Goal: Task Accomplishment & Management: Use online tool/utility

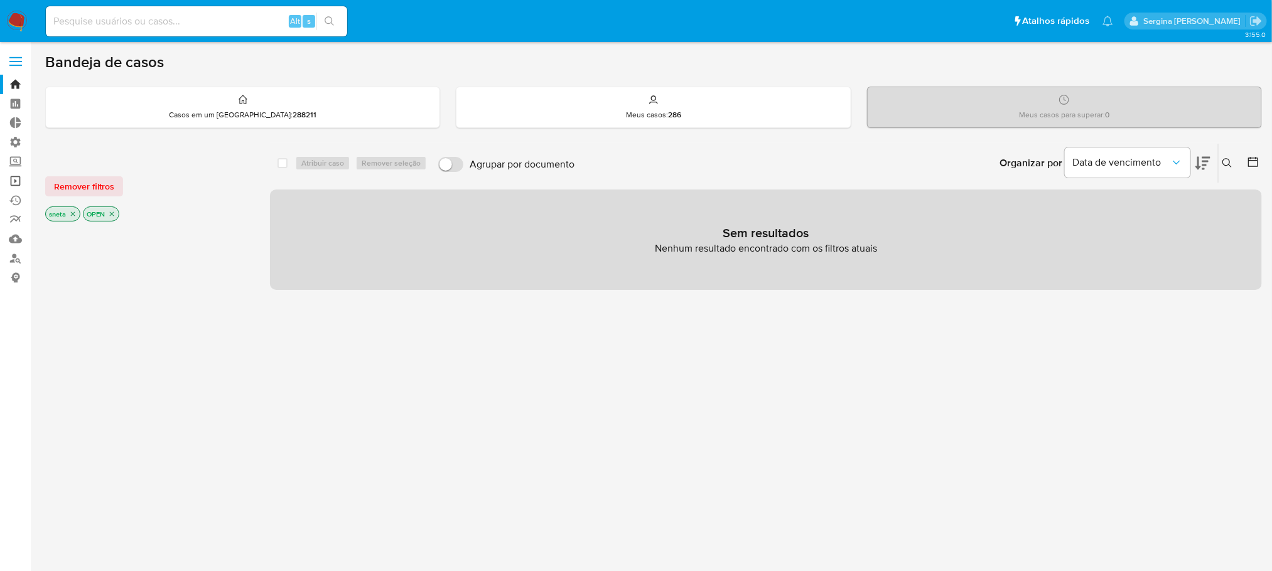
click at [10, 175] on link "Operações em massa" at bounding box center [74, 180] width 149 height 19
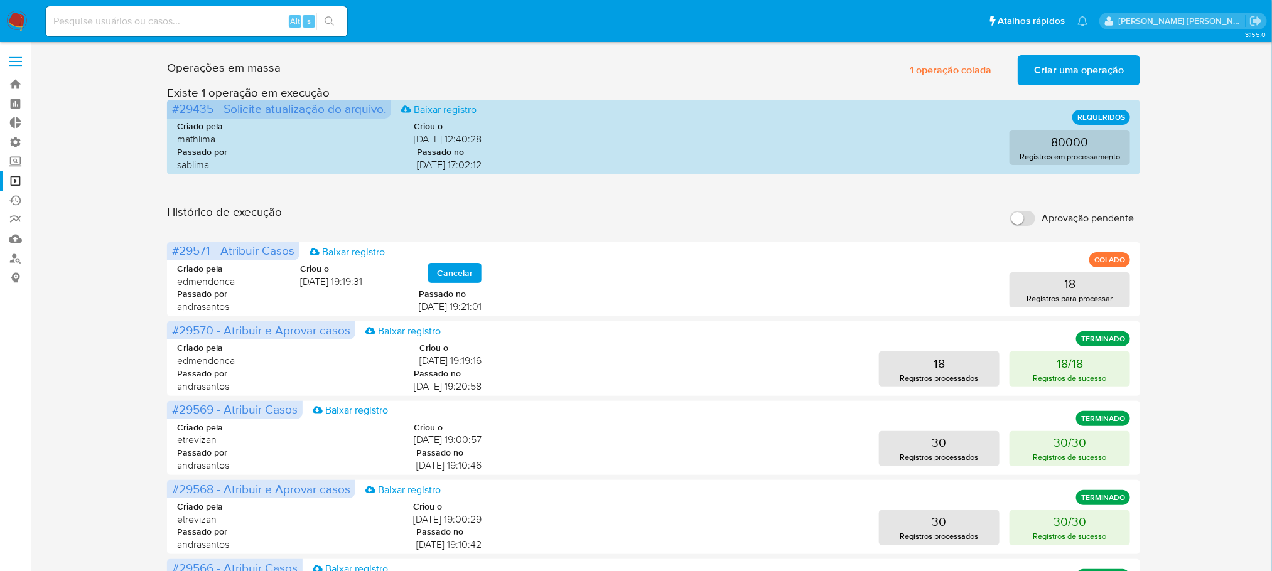
click at [1029, 219] on input "Aprovação pendente" at bounding box center [1022, 218] width 25 height 15
checkbox input "true"
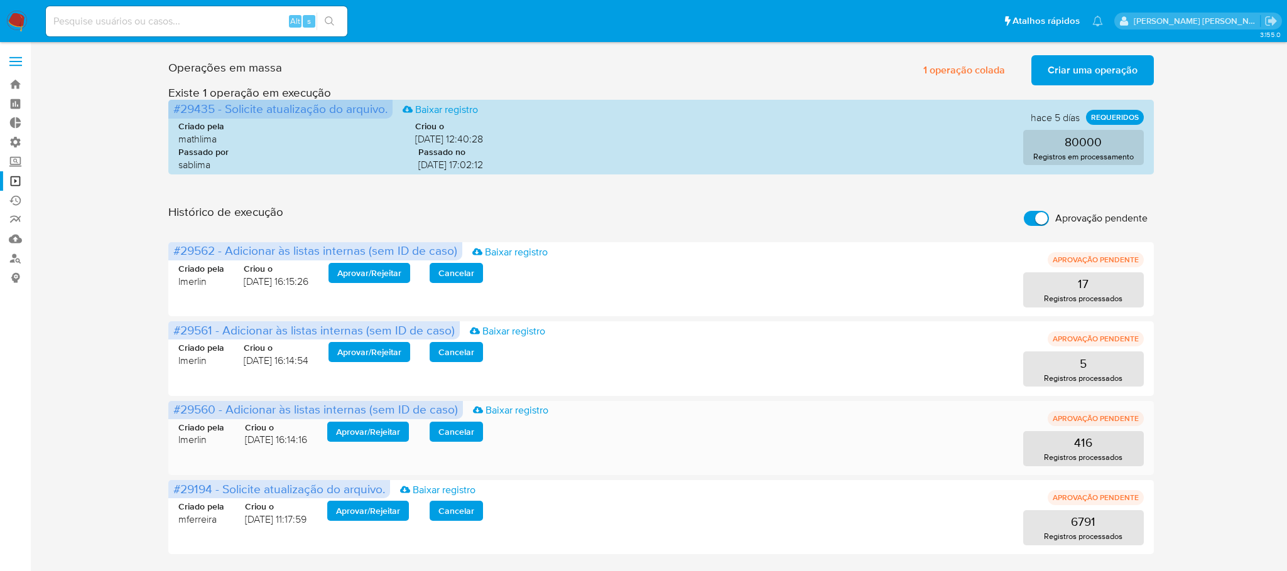
click at [362, 438] on span "Aprovar / Rejeitar" at bounding box center [368, 432] width 64 height 18
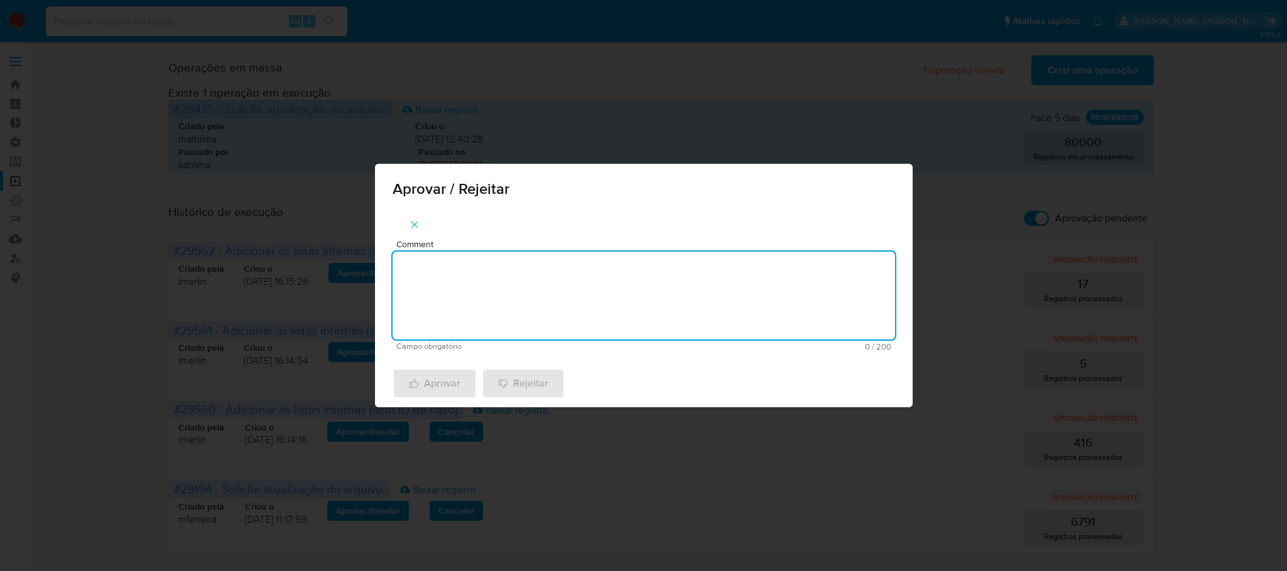
click at [472, 287] on textarea "Comment" at bounding box center [643, 296] width 502 height 88
paste textarea "De acordo com a manutenção do Relacionamento com o PEP/RCA"
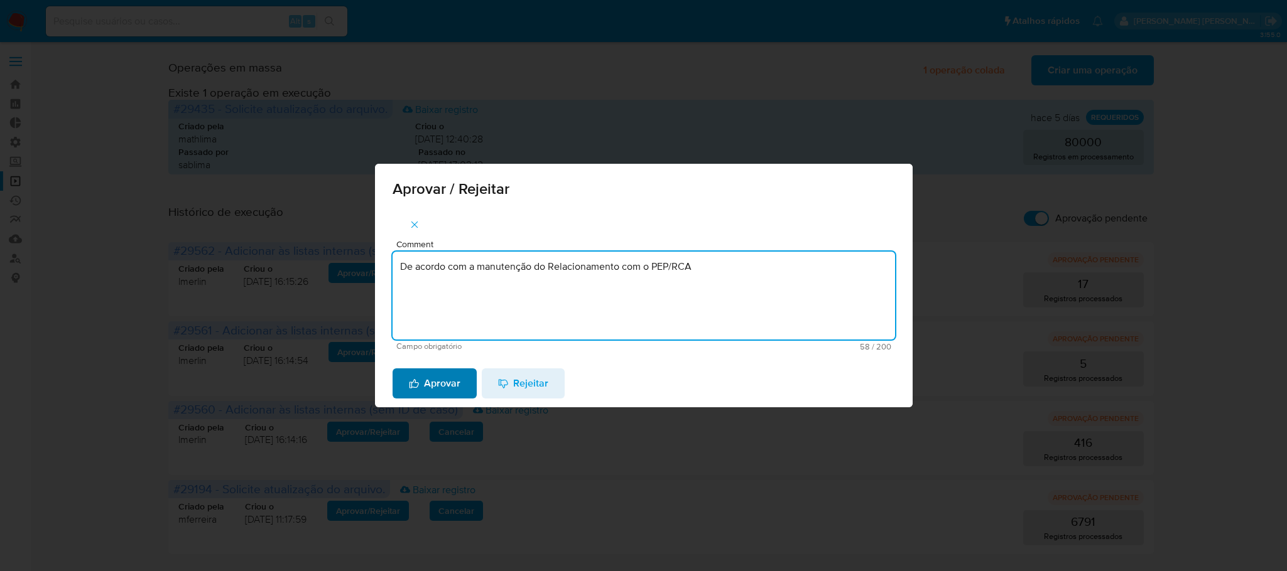
type textarea "De acordo com a manutenção do Relacionamento com o PEP/RCA"
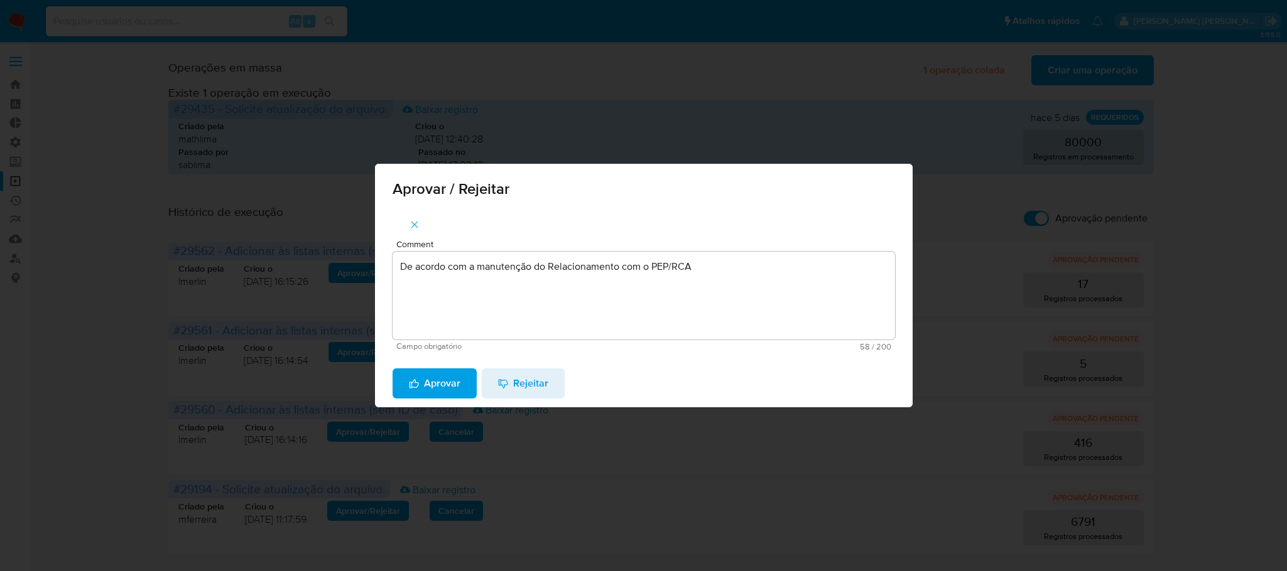
click at [449, 386] on span "Aprovar" at bounding box center [434, 384] width 51 height 28
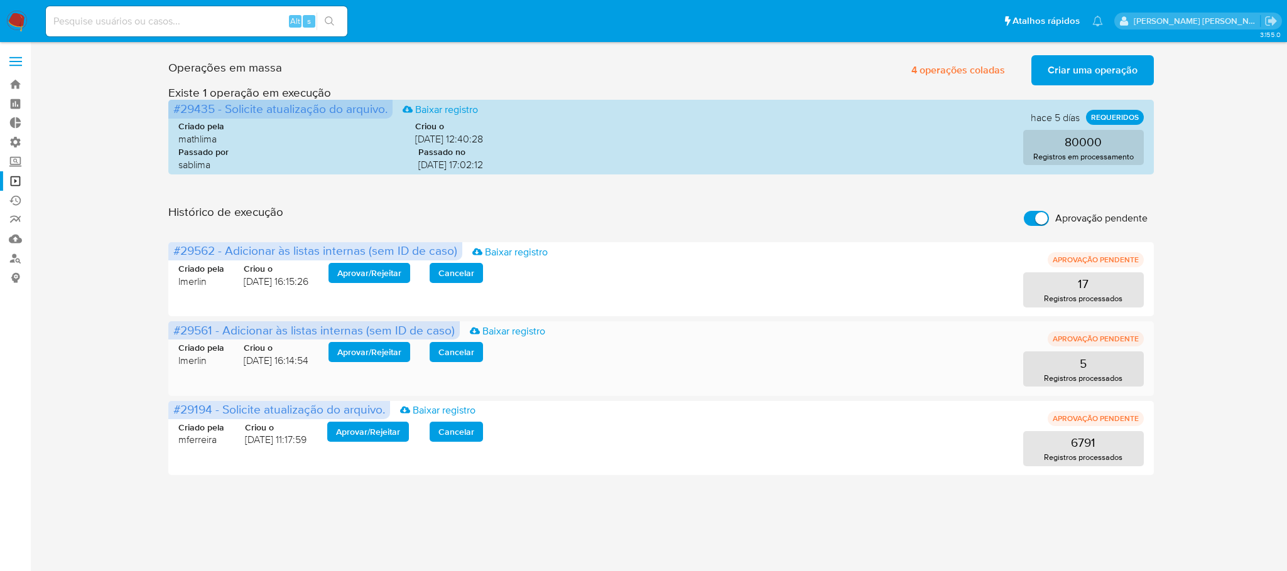
click at [352, 354] on span "Aprovar / Rejeitar" at bounding box center [369, 352] width 64 height 18
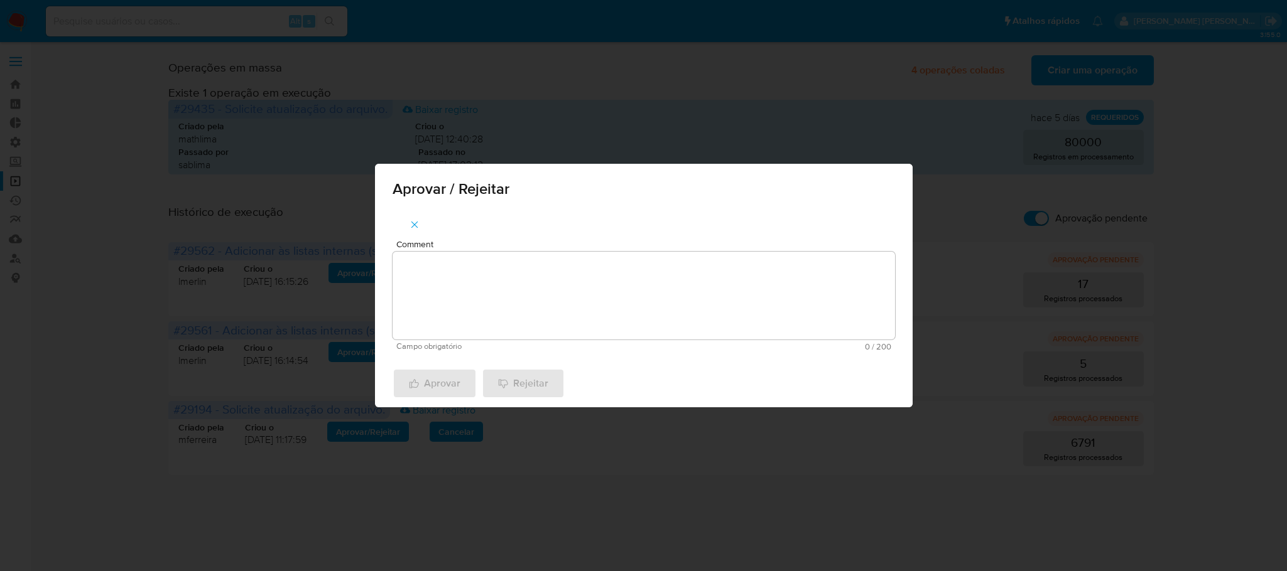
click at [468, 298] on textarea "Comment" at bounding box center [643, 296] width 502 height 88
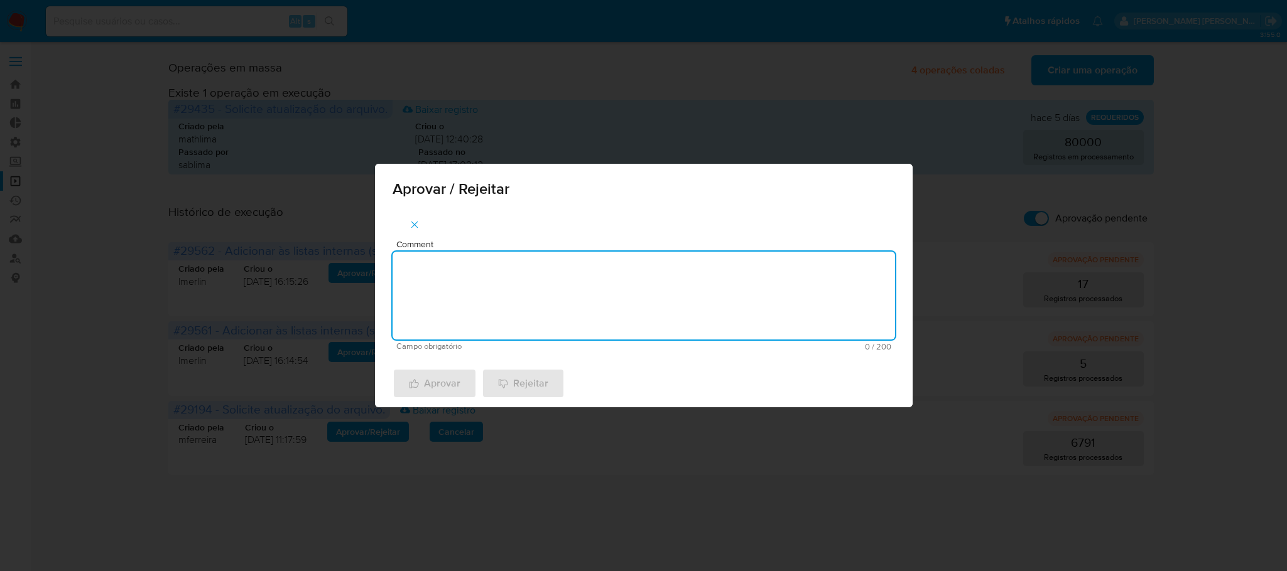
paste textarea "De acordo com a recusa do relacionamento com o PEP/RCA"
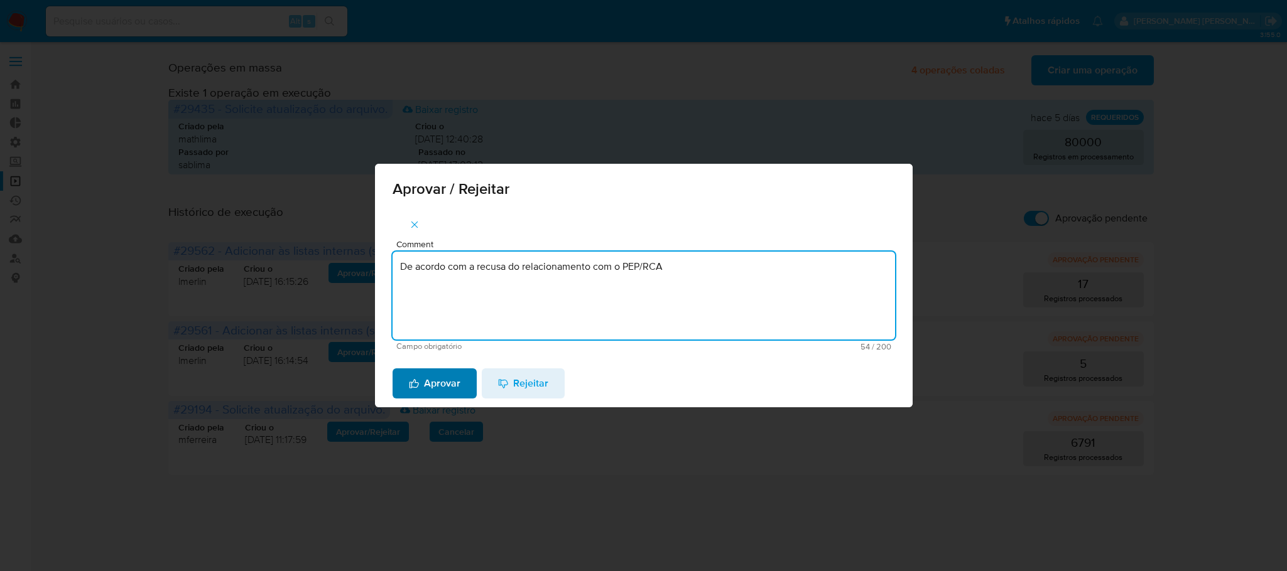
type textarea "De acordo com a recusa do relacionamento com o PEP/RCA"
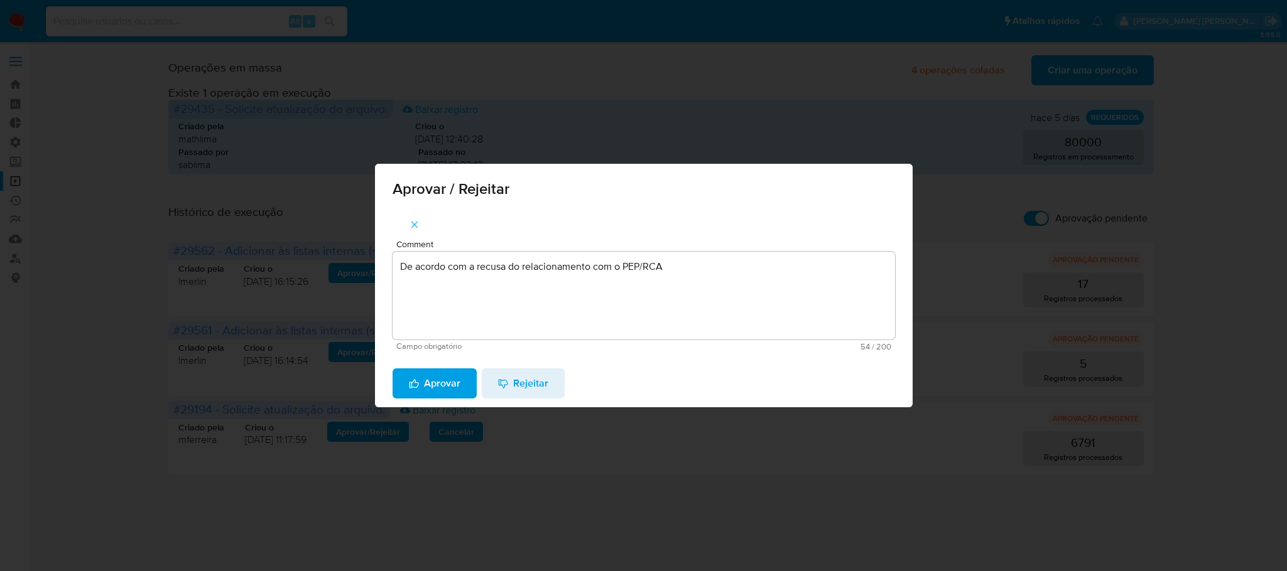
click at [434, 386] on span "Aprovar" at bounding box center [434, 384] width 51 height 28
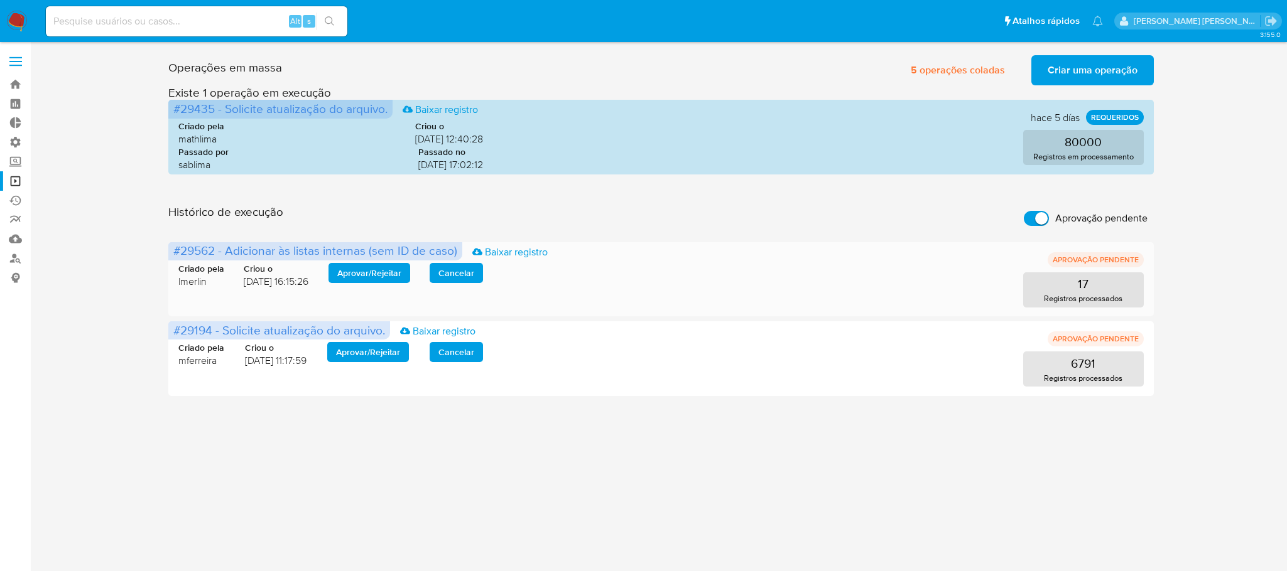
click at [374, 266] on span "Aprovar / Rejeitar" at bounding box center [369, 273] width 64 height 18
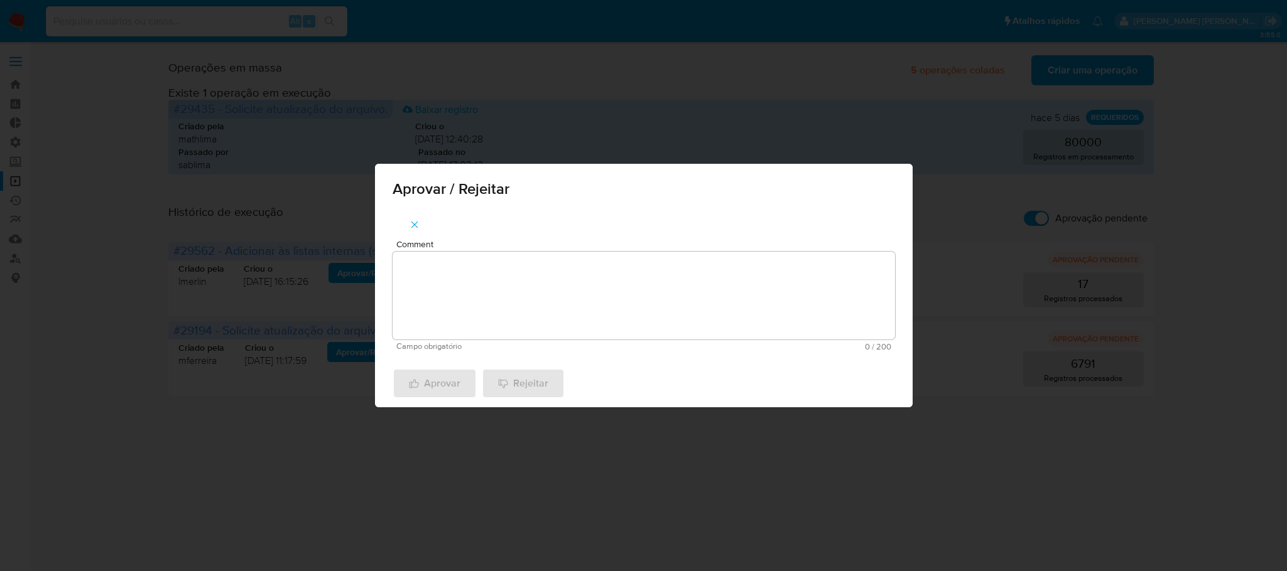
click at [475, 291] on textarea "Comment" at bounding box center [643, 296] width 502 height 88
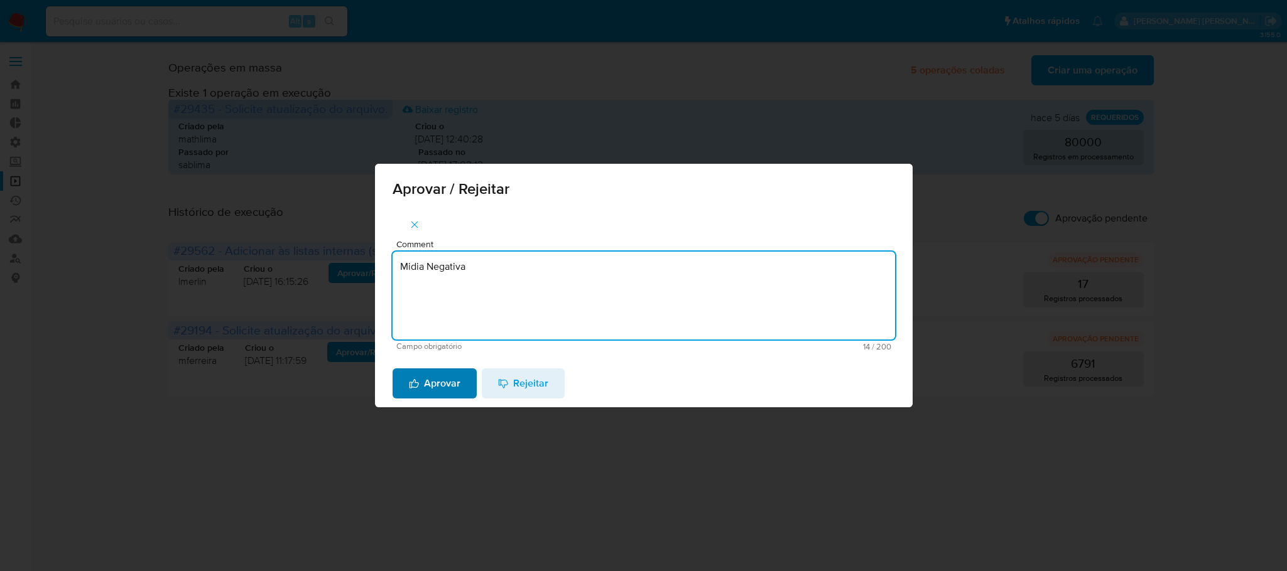
type textarea "Midia Negativa"
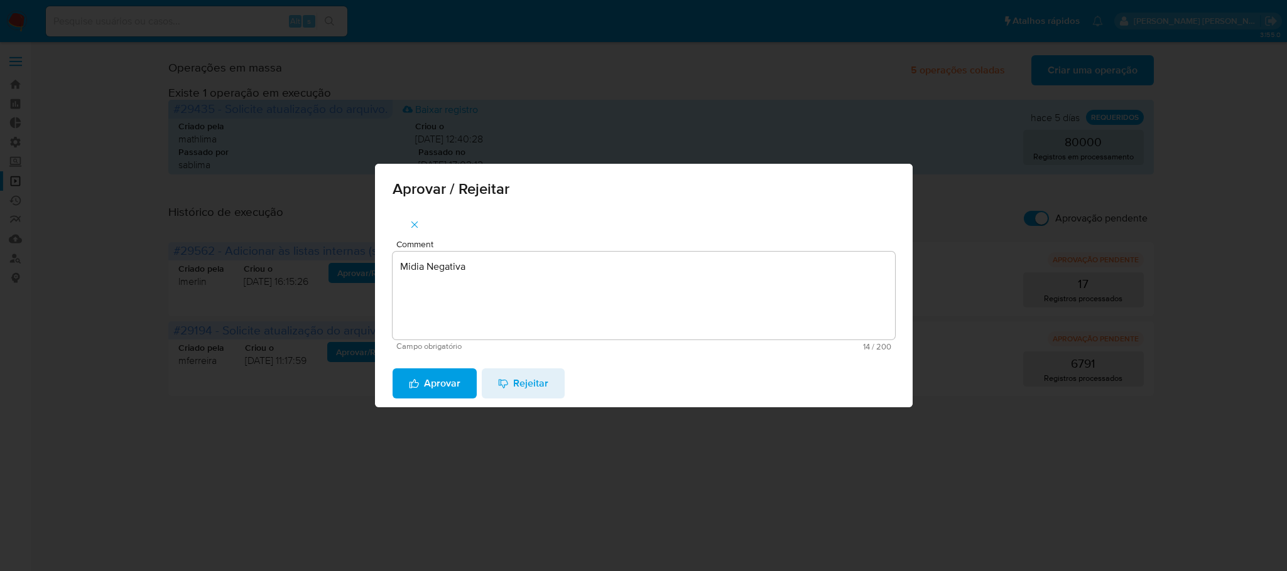
click at [448, 386] on span "Aprovar" at bounding box center [434, 384] width 51 height 28
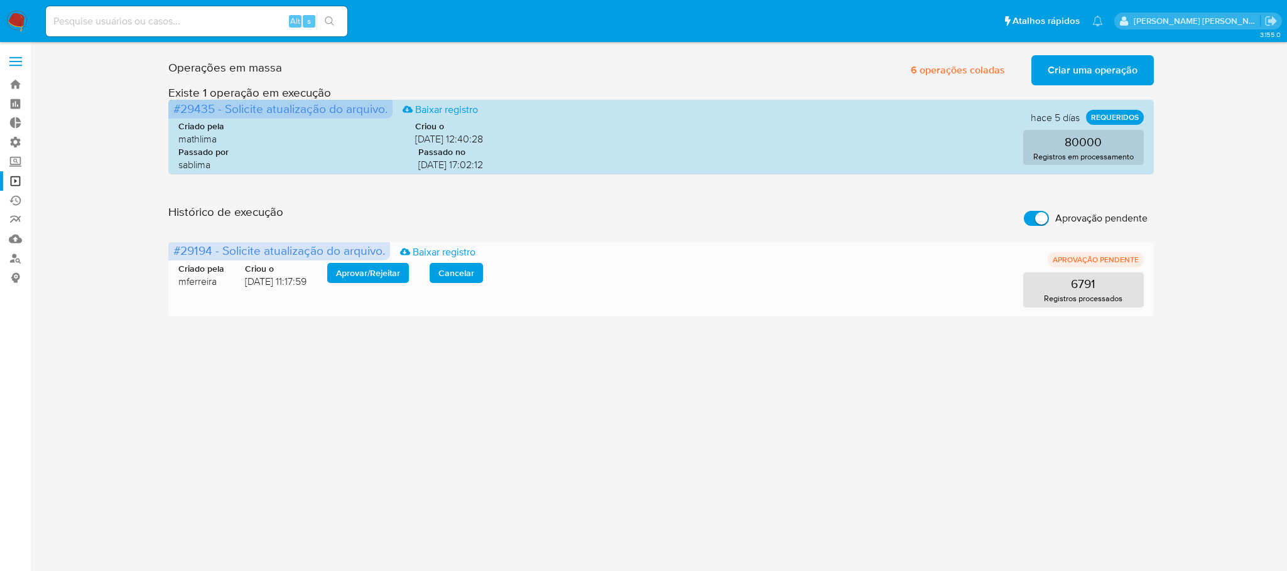
click at [198, 281] on span "mferreira" at bounding box center [201, 282] width 46 height 14
